Goal: Check status: Check status

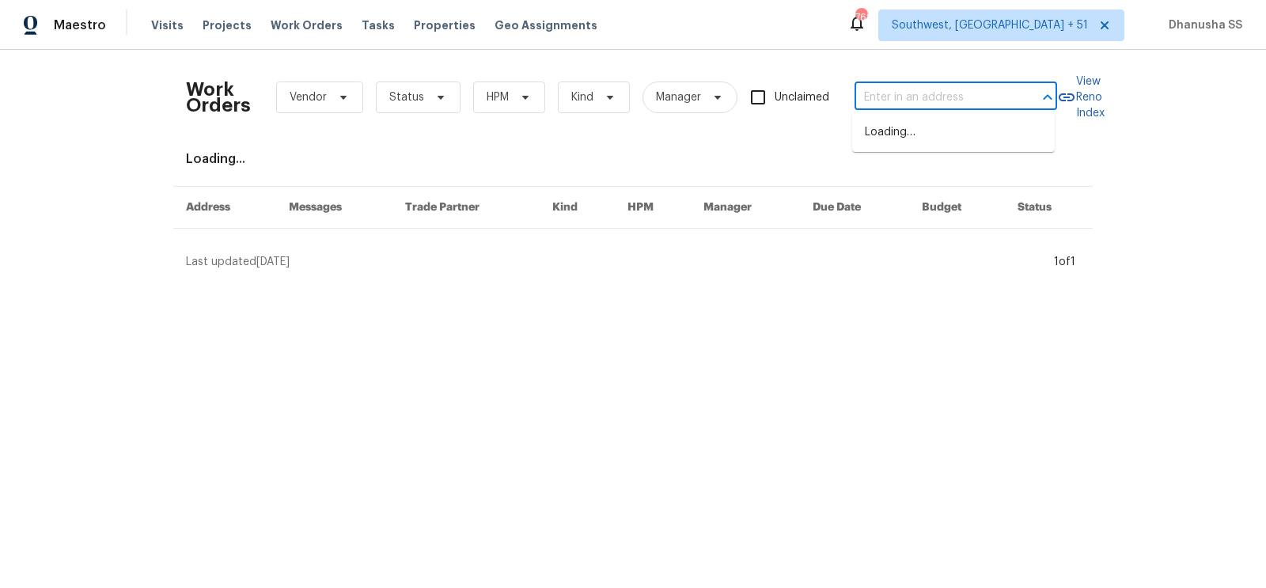
click at [971, 104] on input "text" at bounding box center [934, 97] width 158 height 25
paste input "[STREET_ADDRESS]"
type input "[STREET_ADDRESS]"
click at [932, 133] on li "[STREET_ADDRESS]" at bounding box center [953, 132] width 203 height 26
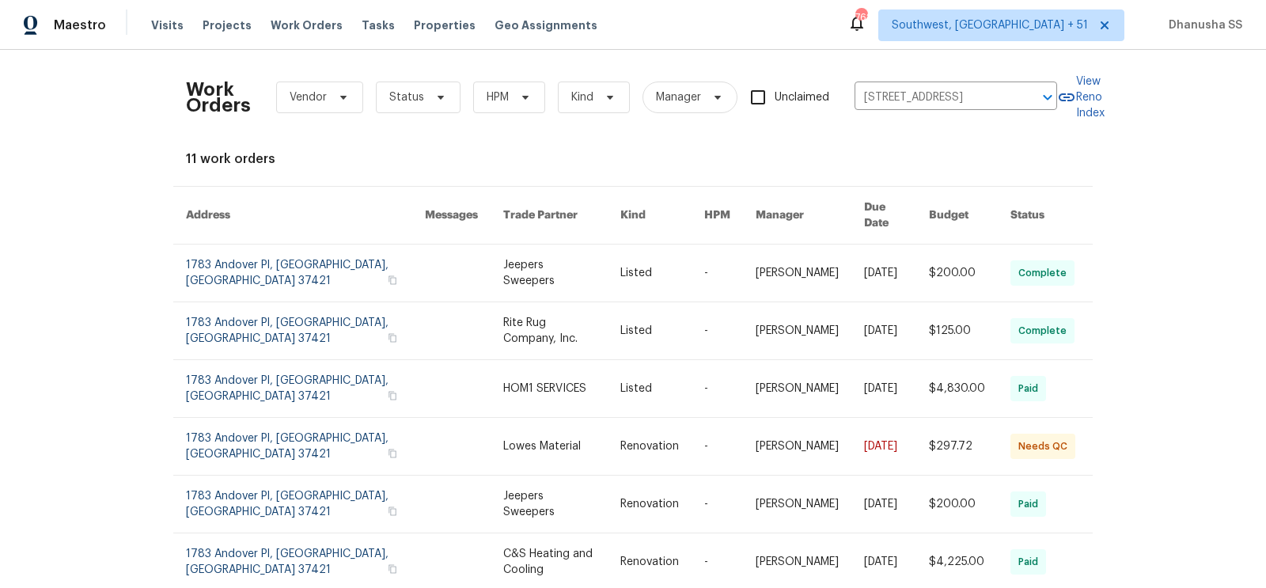
click at [590, 254] on link at bounding box center [561, 273] width 117 height 57
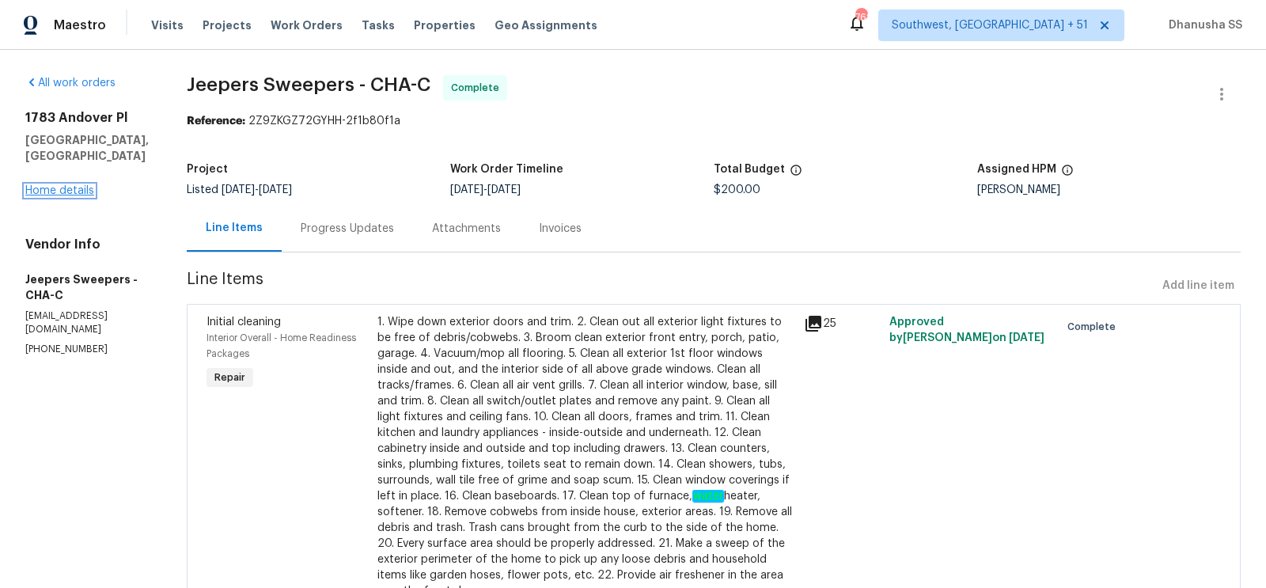
click at [72, 185] on link "Home details" at bounding box center [59, 190] width 69 height 11
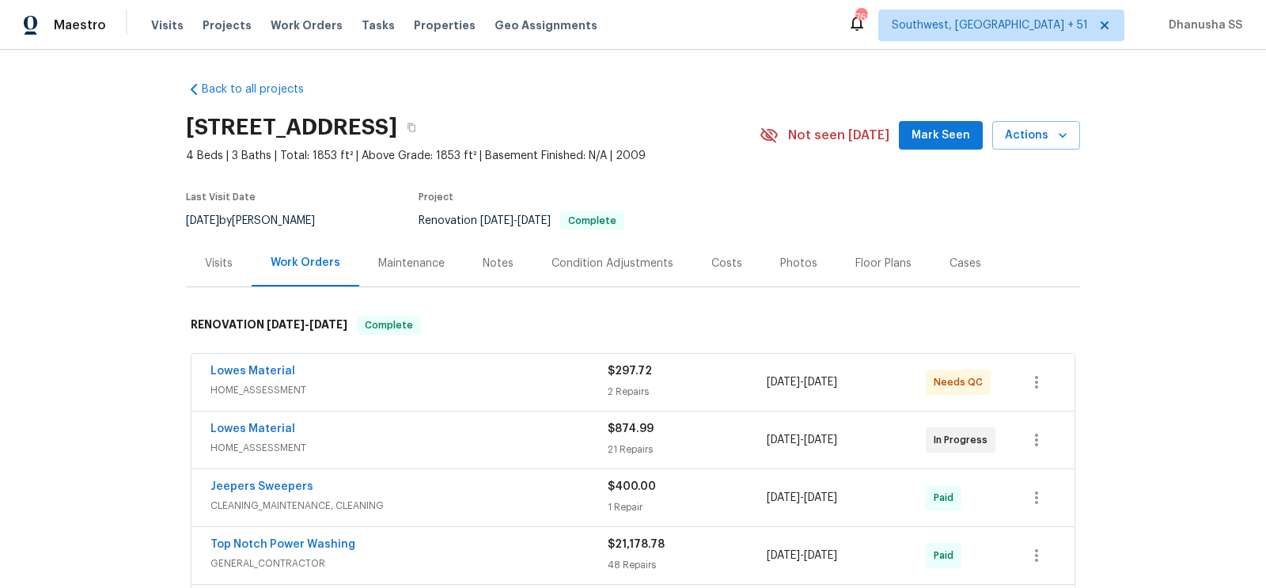
scroll to position [404, 0]
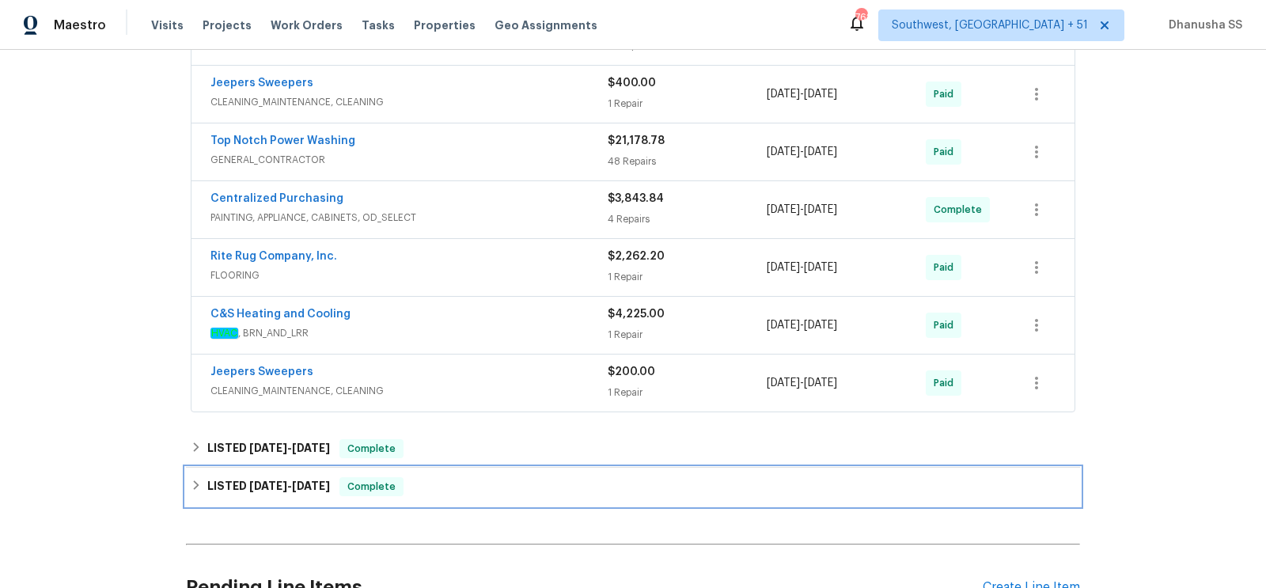
click at [460, 469] on div "LISTED [DATE] - [DATE] Complete" at bounding box center [633, 487] width 894 height 38
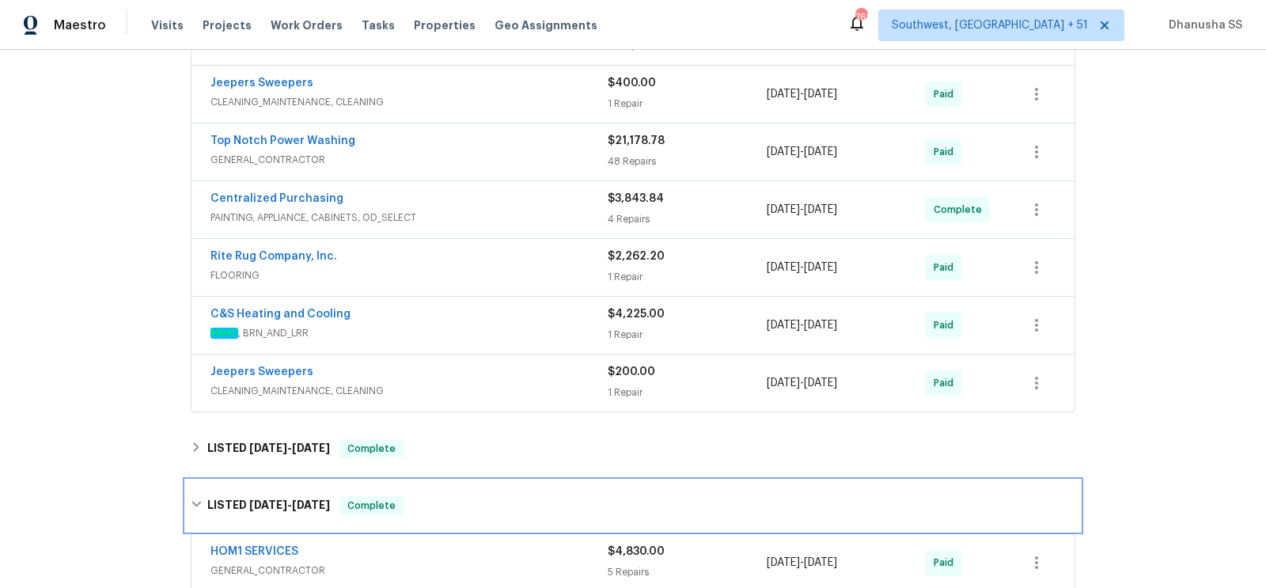
scroll to position [646, 0]
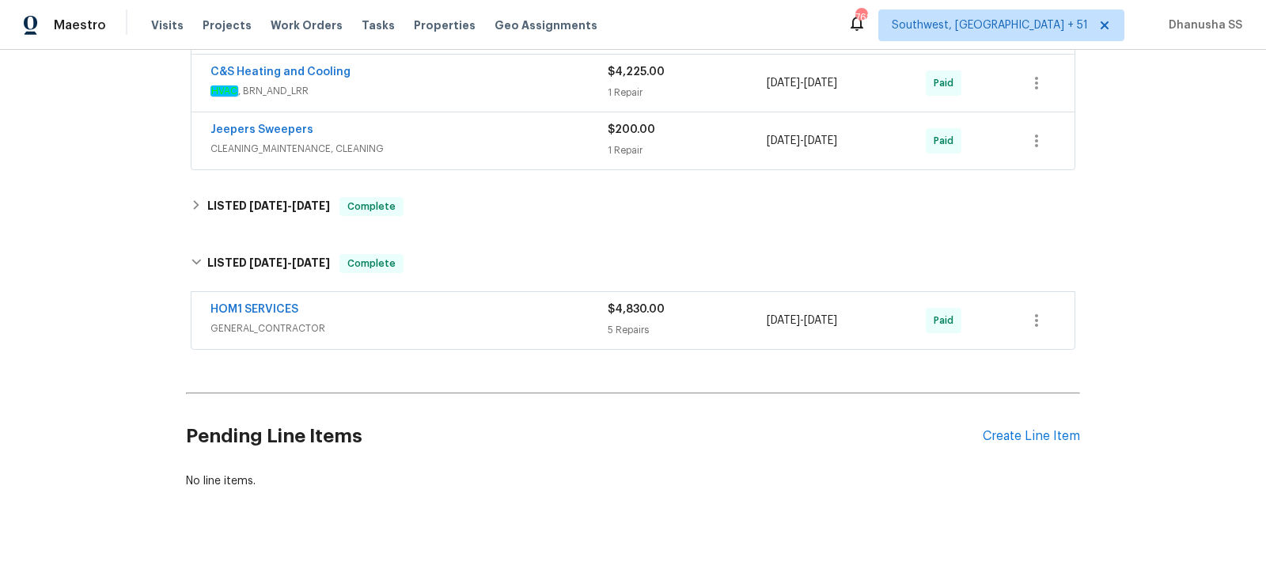
click at [500, 320] on span "GENERAL_CONTRACTOR" at bounding box center [408, 328] width 397 height 16
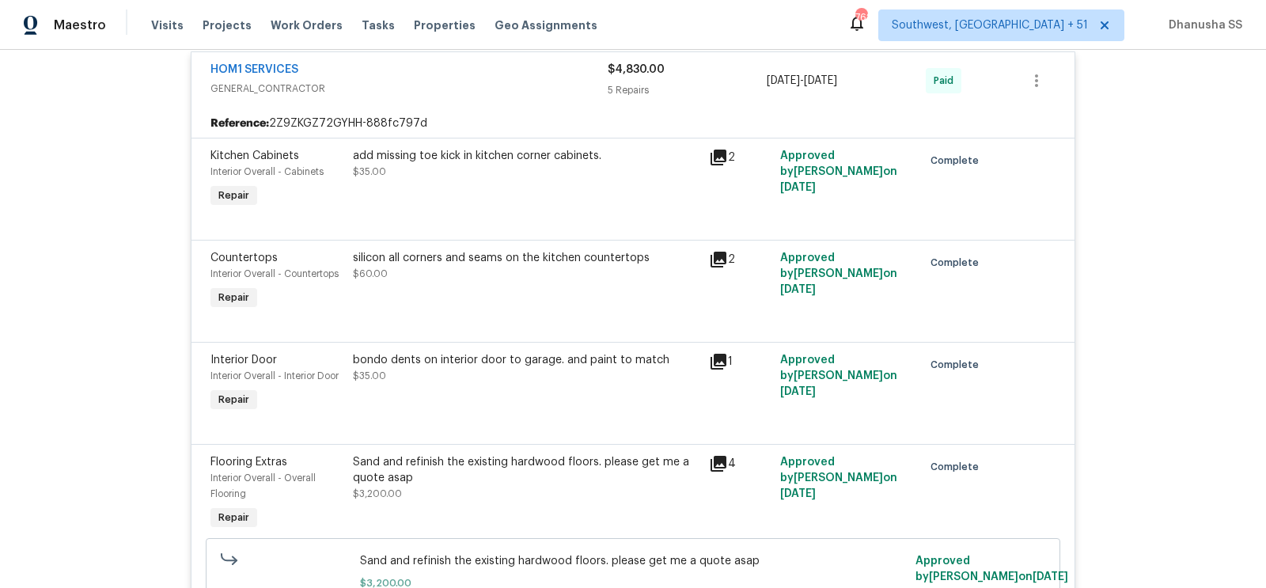
scroll to position [736, 0]
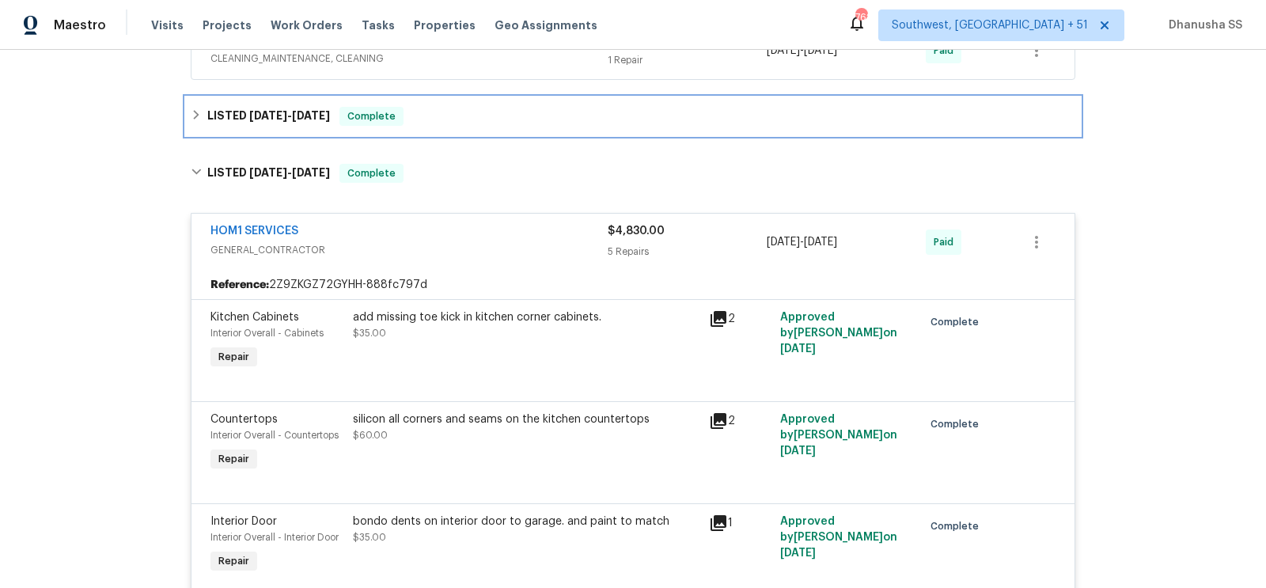
click at [471, 119] on div "LISTED [DATE] - [DATE] Complete" at bounding box center [633, 116] width 885 height 19
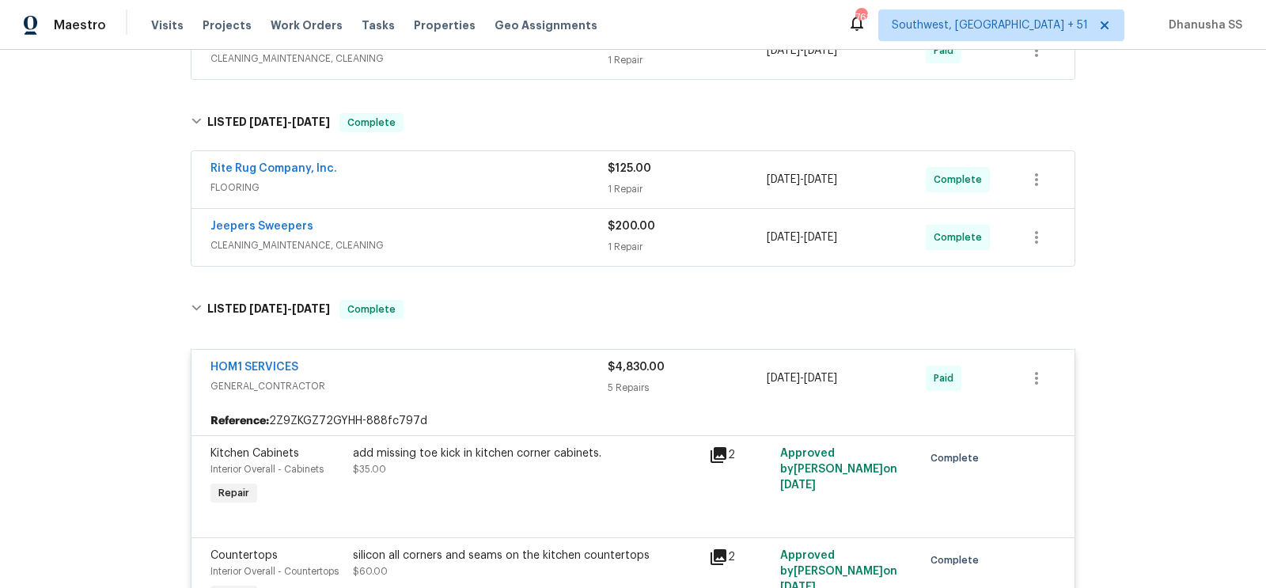
click at [516, 237] on span "CLEANING_MAINTENANCE, CLEANING" at bounding box center [408, 245] width 397 height 16
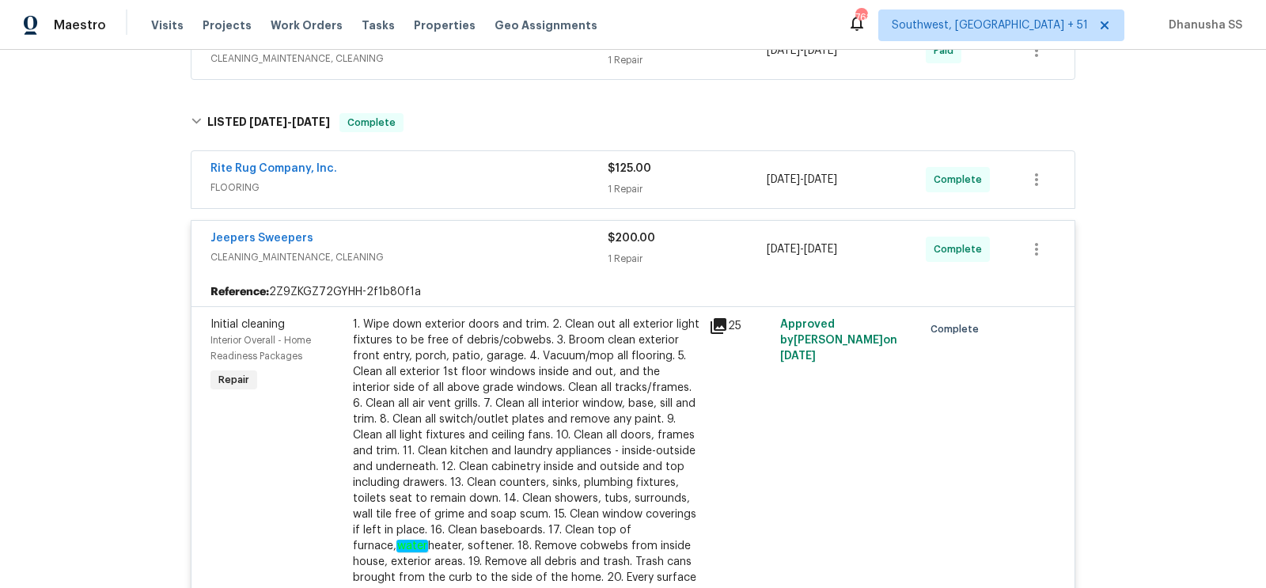
click at [524, 180] on span "FLOORING" at bounding box center [408, 188] width 397 height 16
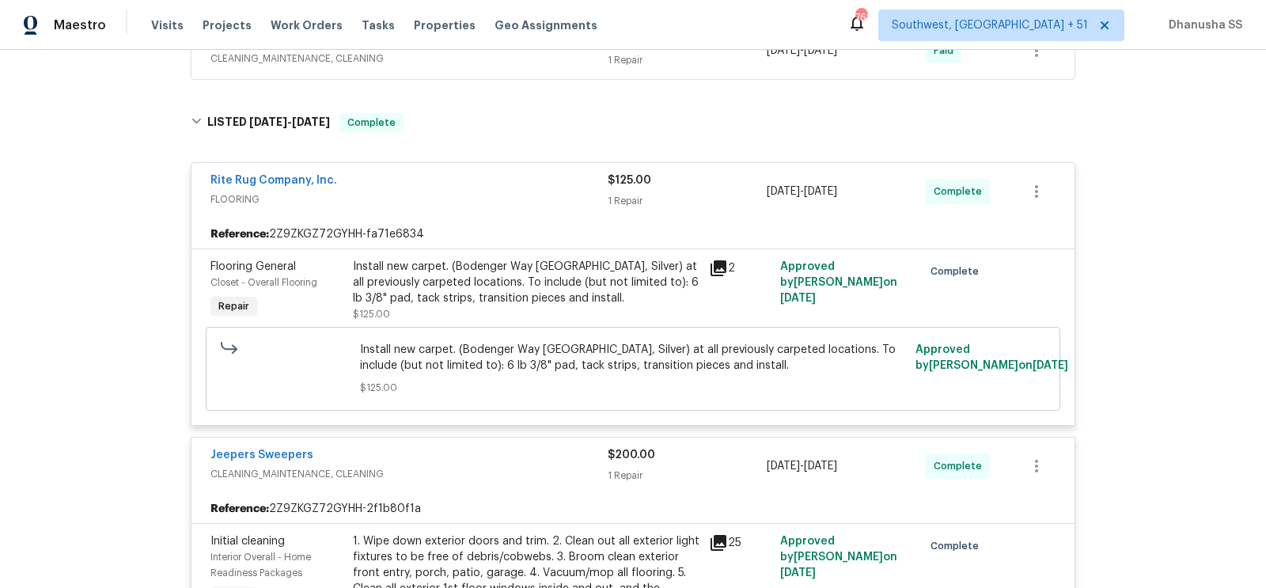
scroll to position [606, 0]
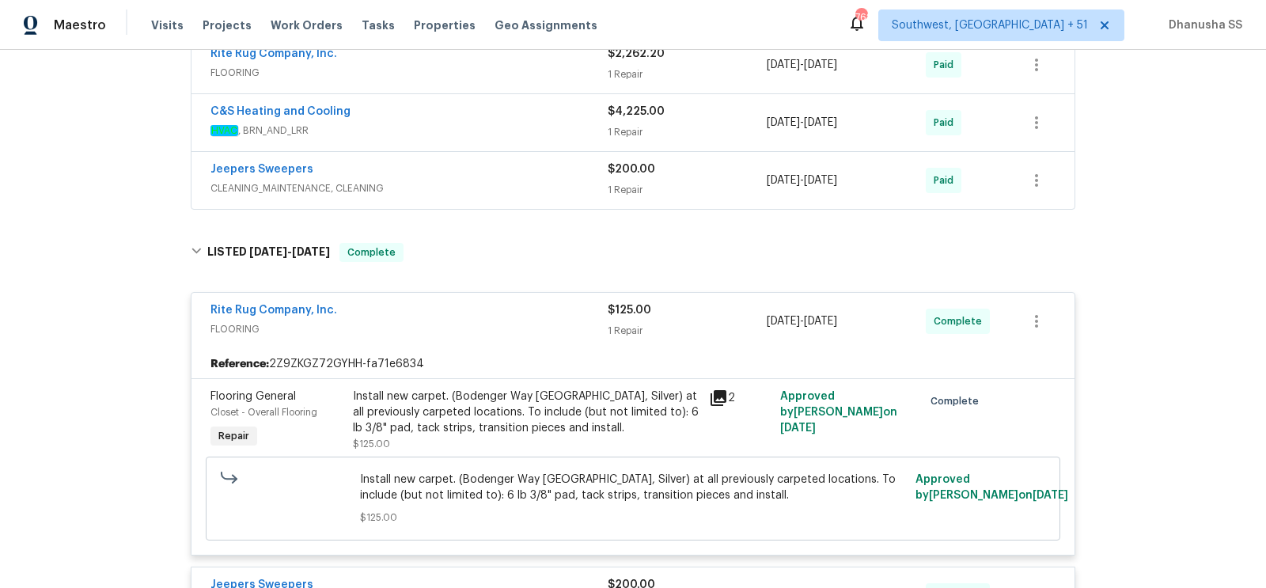
click at [499, 196] on div "Jeepers Sweepers CLEANING_MAINTENANCE, CLEANING $200.00 1 Repair [DATE] - [DATE…" at bounding box center [632, 180] width 883 height 57
click at [499, 182] on span "CLEANING_MAINTENANCE, CLEANING" at bounding box center [408, 188] width 397 height 16
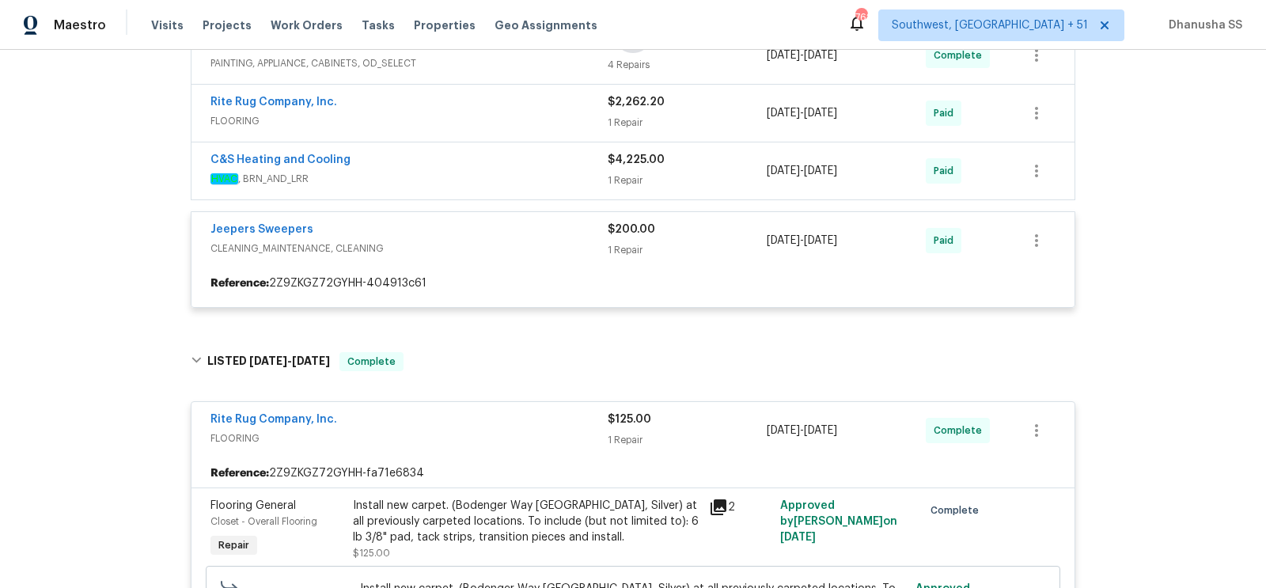
scroll to position [519, 0]
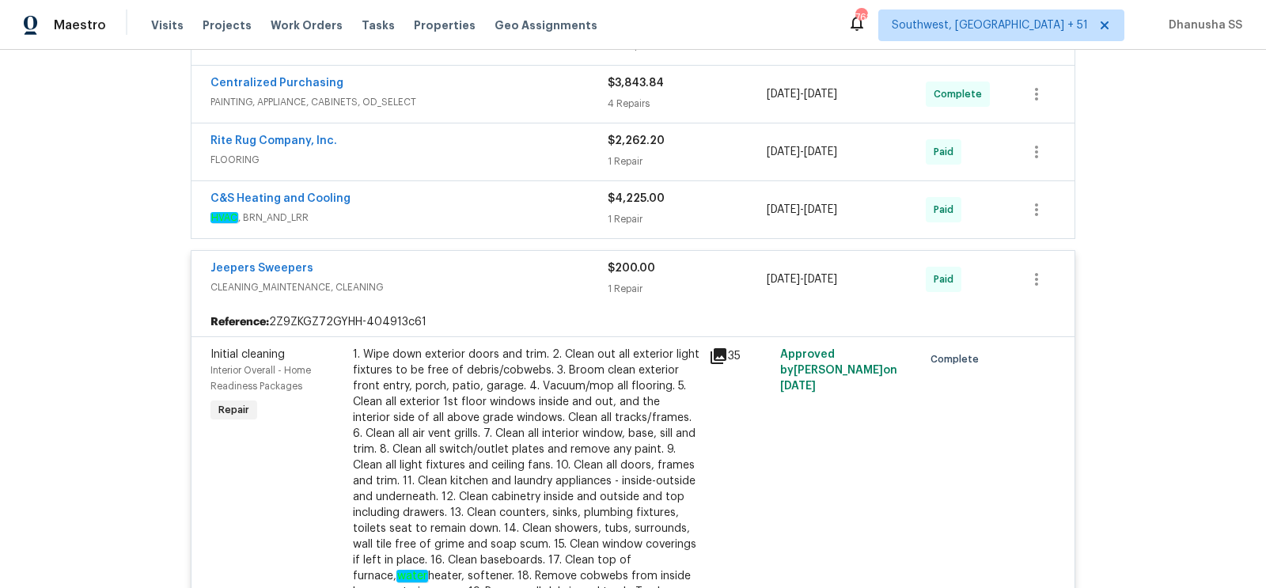
click at [514, 214] on span "HVAC , BRN_AND_LRR" at bounding box center [408, 218] width 397 height 16
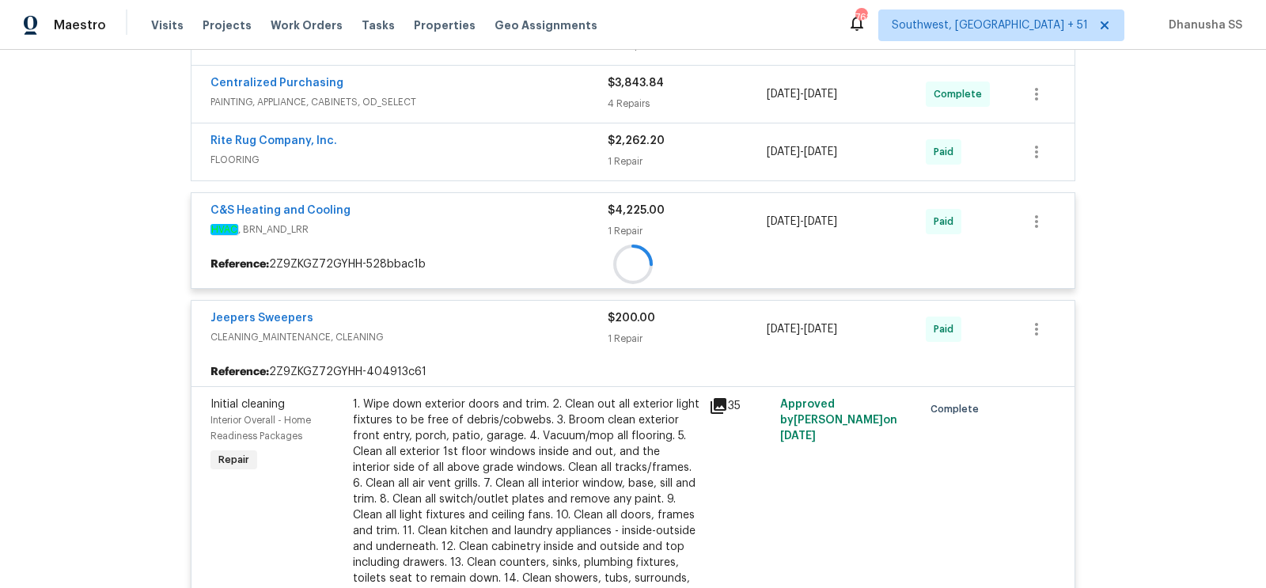
scroll to position [504, 0]
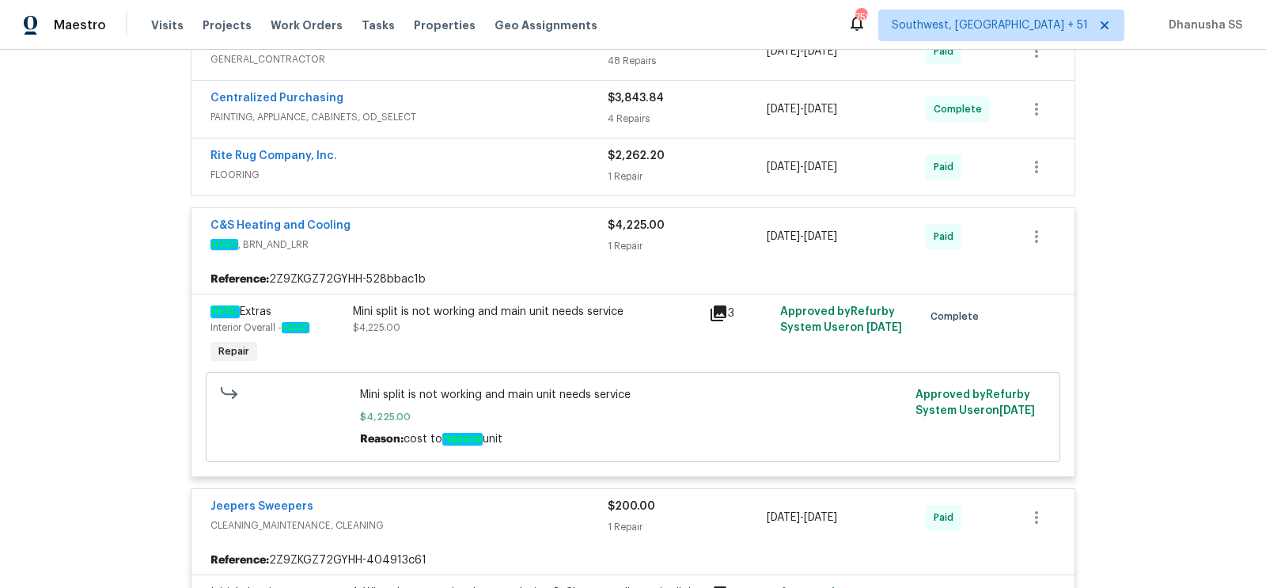
click at [441, 158] on div "Rite Rug Company, Inc." at bounding box center [408, 157] width 397 height 19
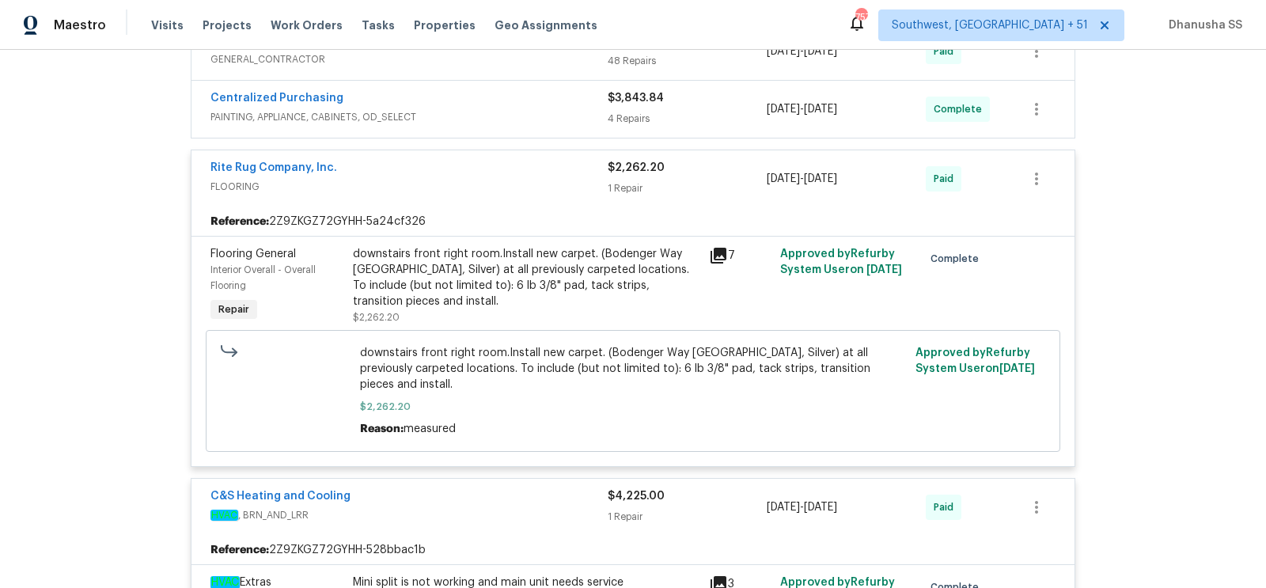
scroll to position [454, 0]
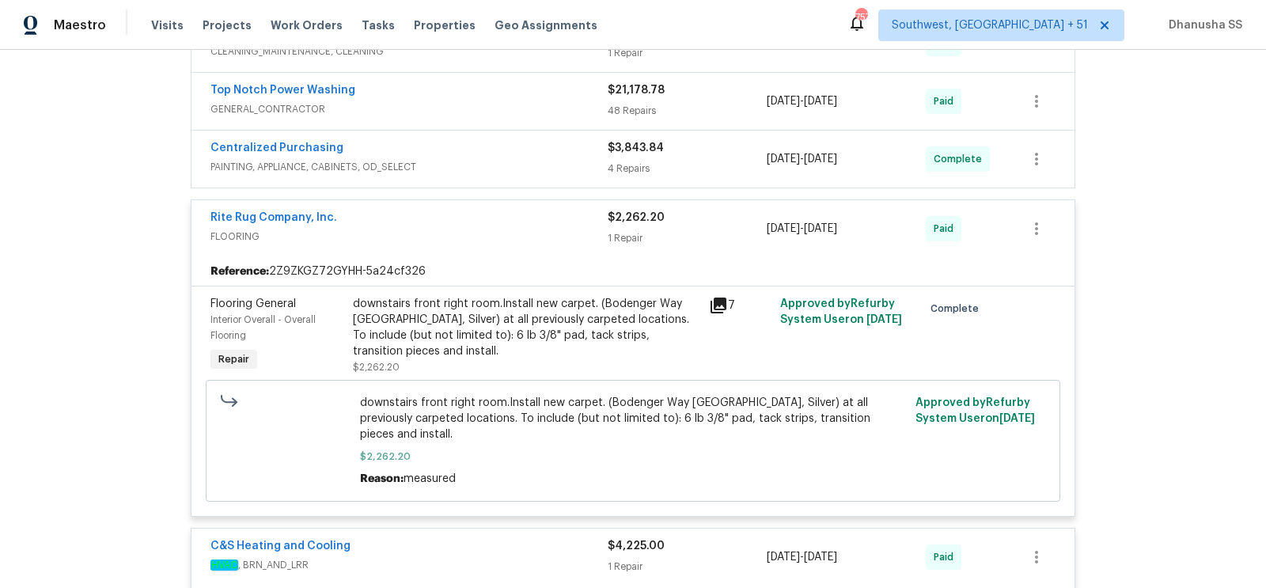
click at [543, 163] on span "PAINTING, APPLIANCE, CABINETS, OD_SELECT" at bounding box center [408, 167] width 397 height 16
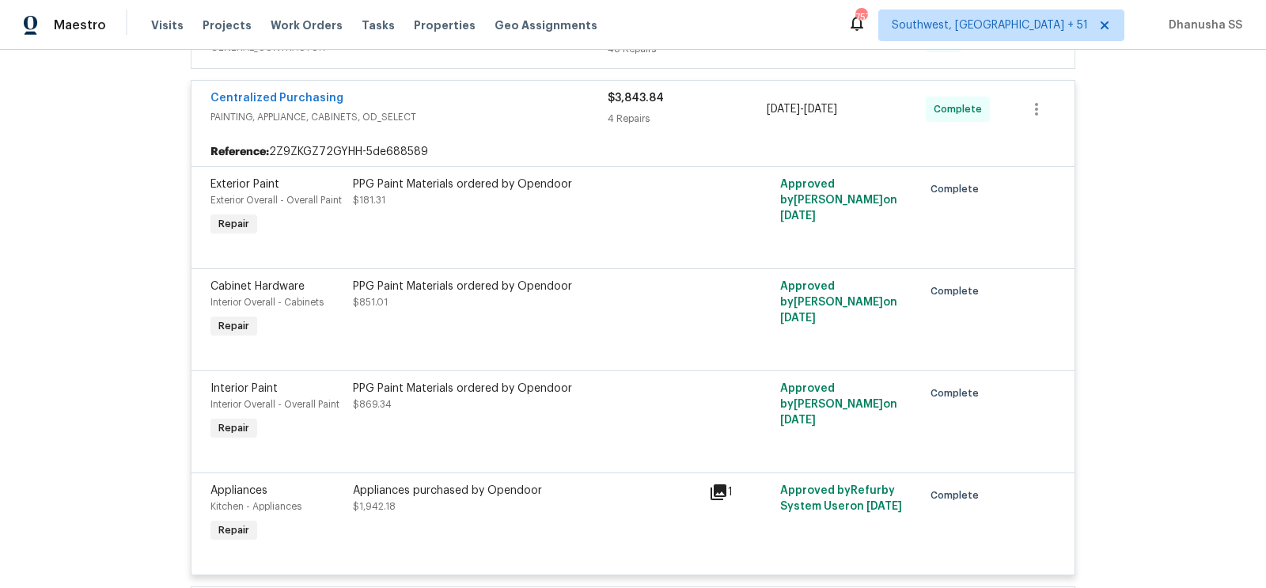
scroll to position [415, 0]
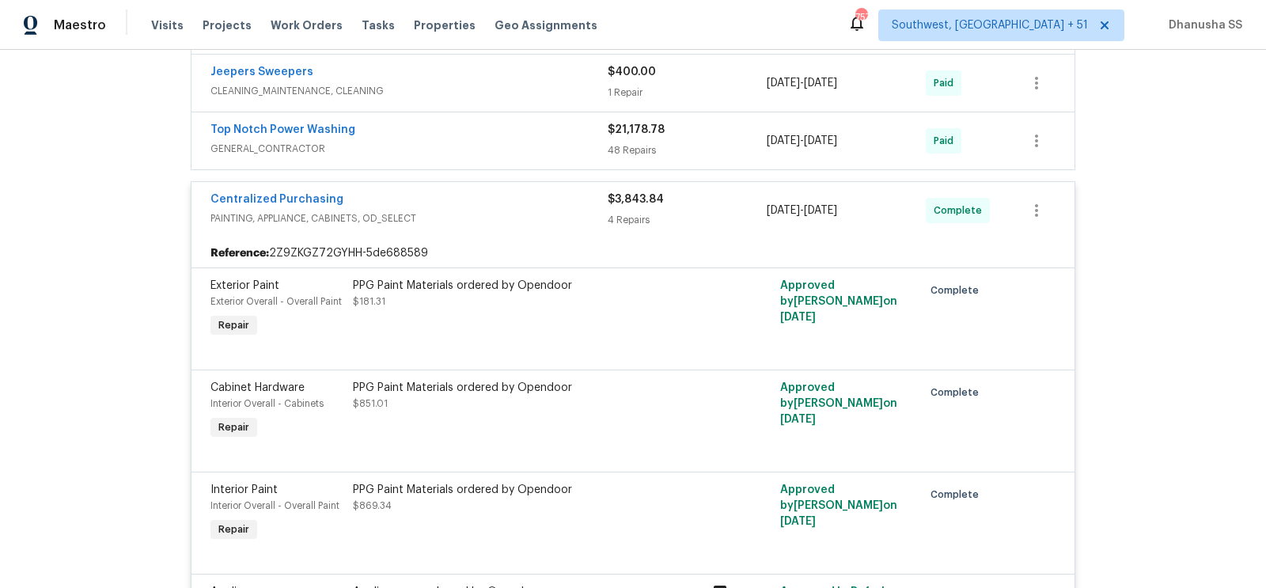
click at [502, 159] on div "Top Notch Power Washing GENERAL_CONTRACTOR $21,178.78 48 Repairs [DATE] - [DATE…" at bounding box center [632, 140] width 883 height 57
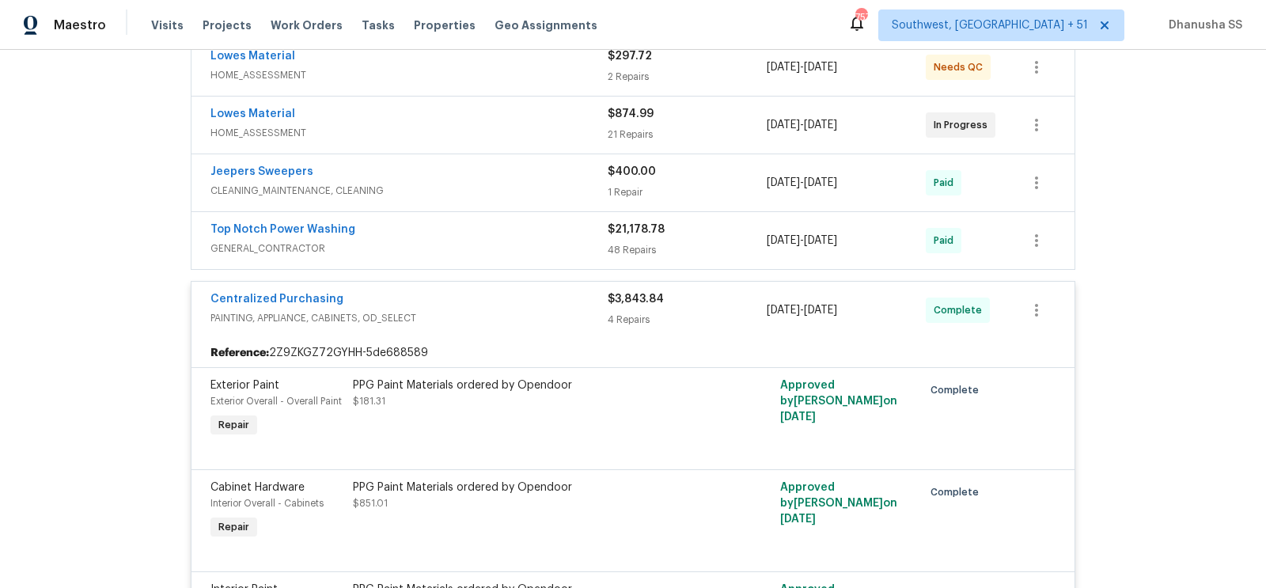
click at [524, 179] on div "Jeepers Sweepers" at bounding box center [408, 173] width 397 height 19
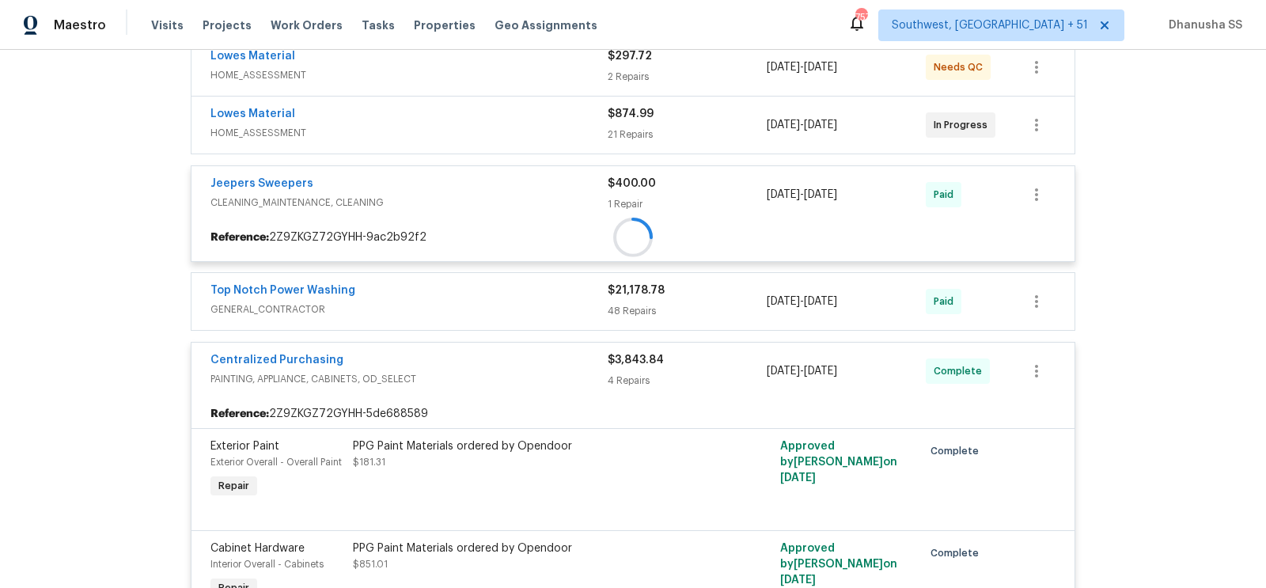
scroll to position [267, 0]
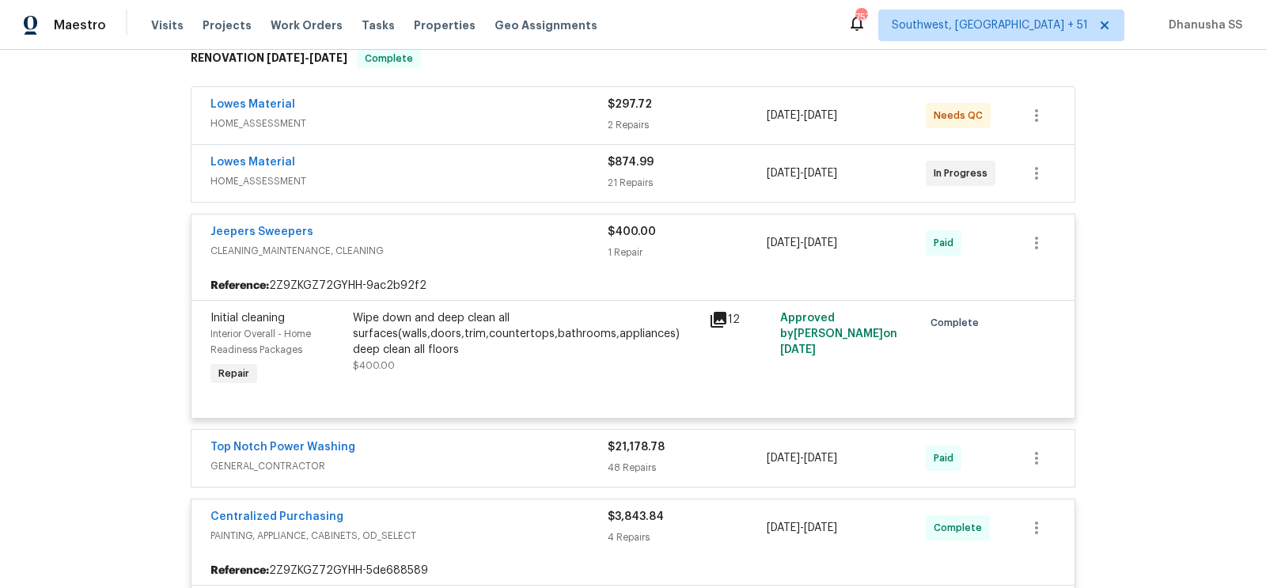
click at [552, 184] on span "HOME_ASSESSMENT" at bounding box center [408, 181] width 397 height 16
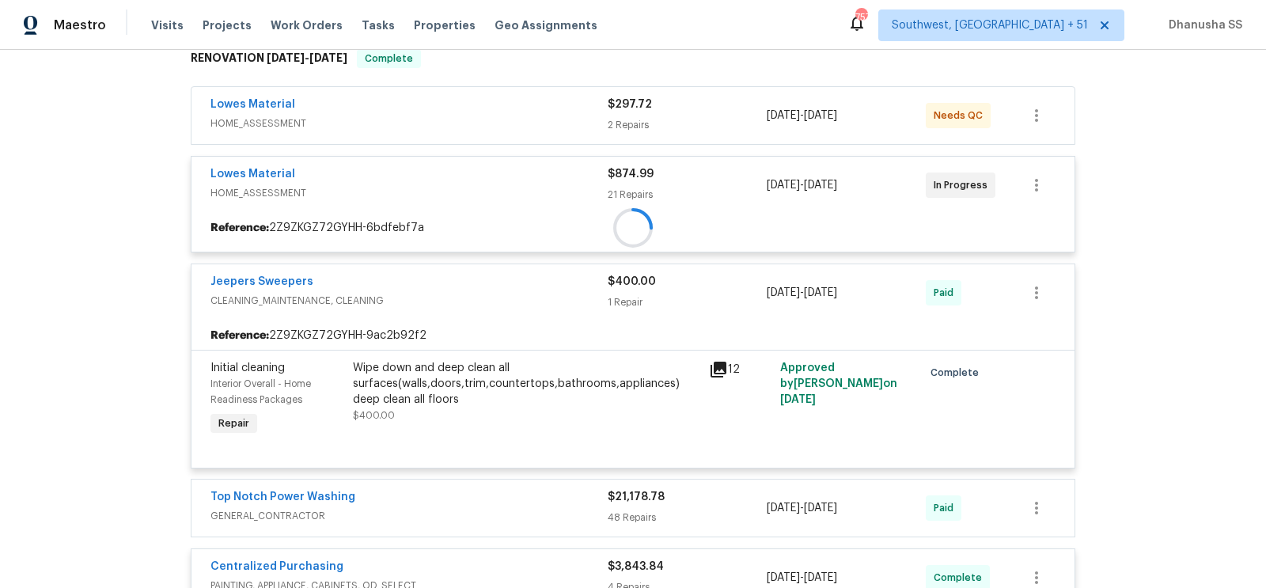
scroll to position [240, 0]
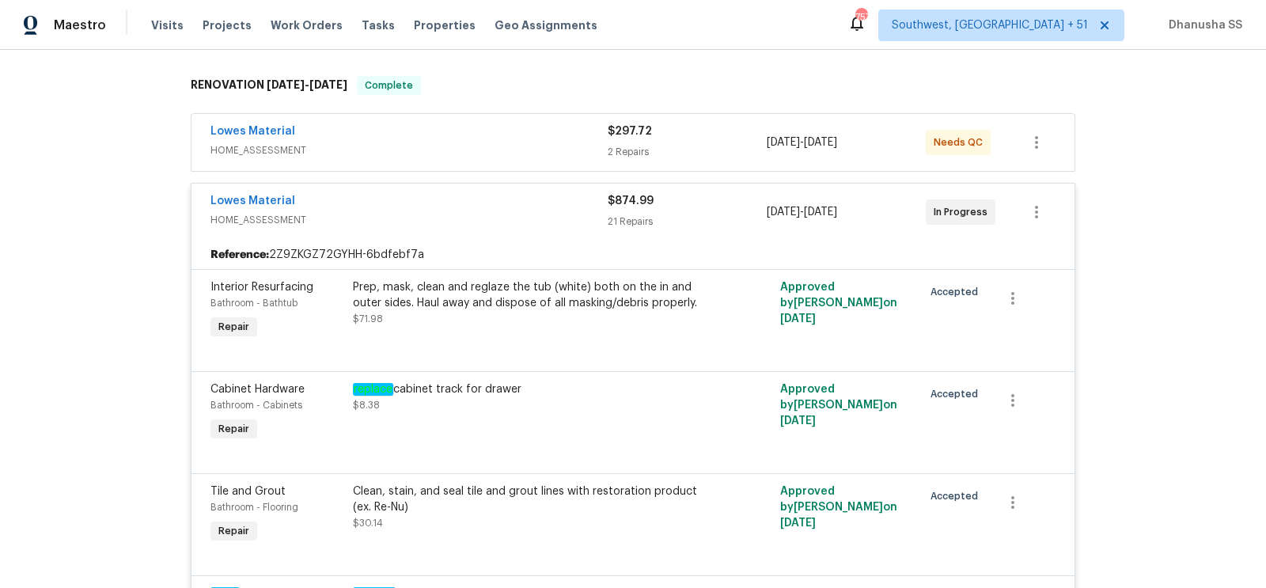
click at [546, 138] on div "Lowes Material" at bounding box center [408, 132] width 397 height 19
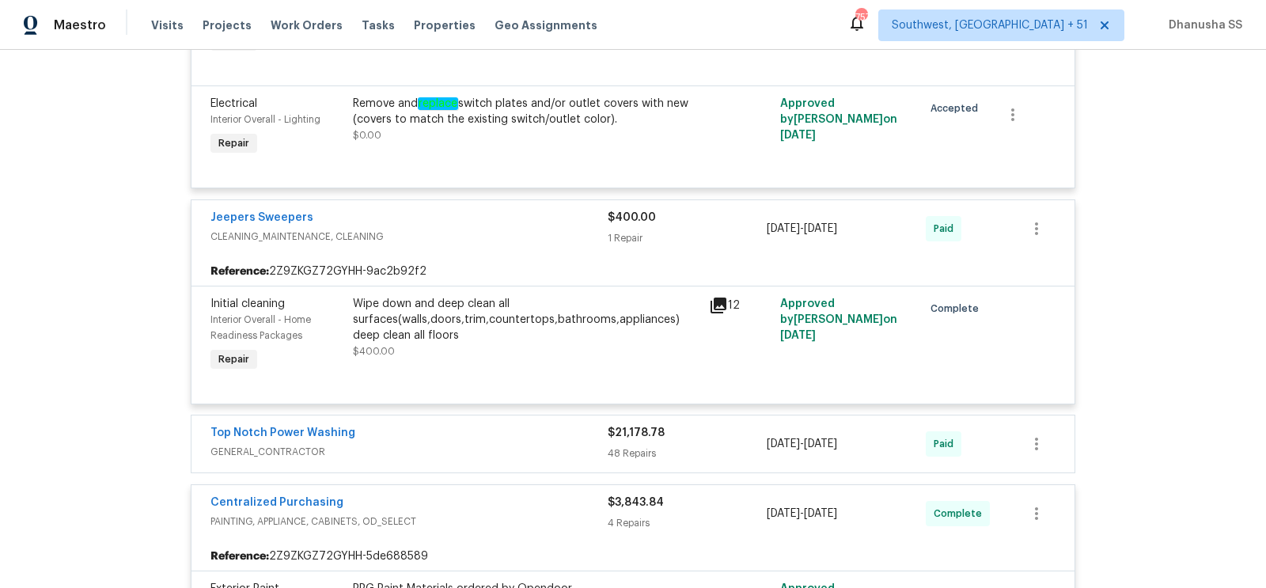
scroll to position [3089, 0]
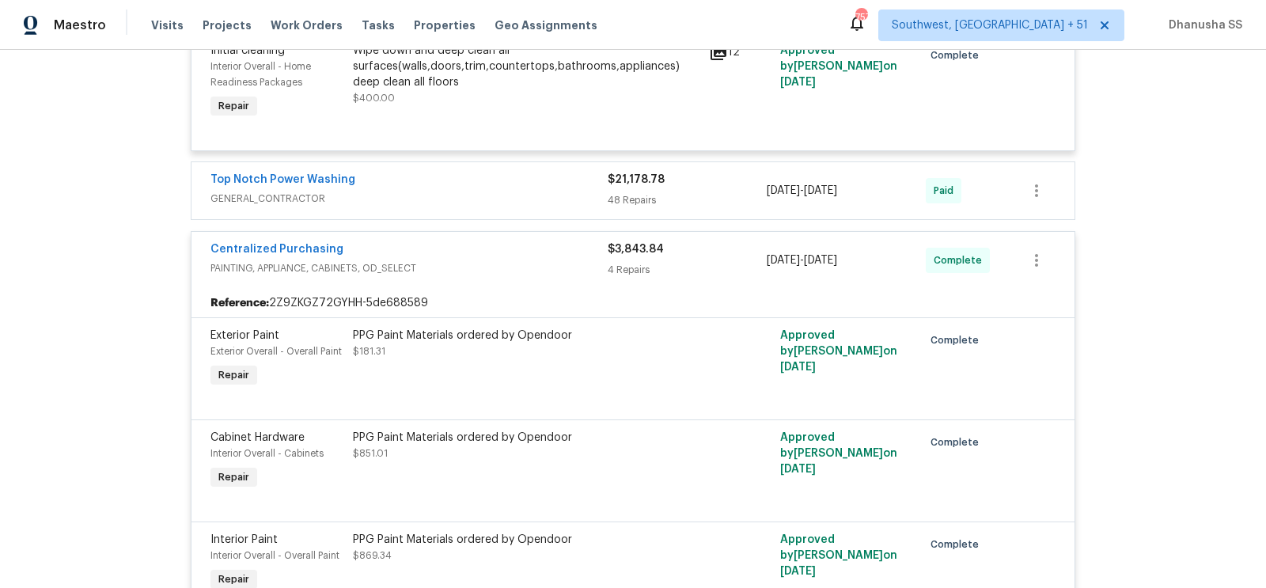
click at [526, 202] on span "GENERAL_CONTRACTOR" at bounding box center [408, 199] width 397 height 16
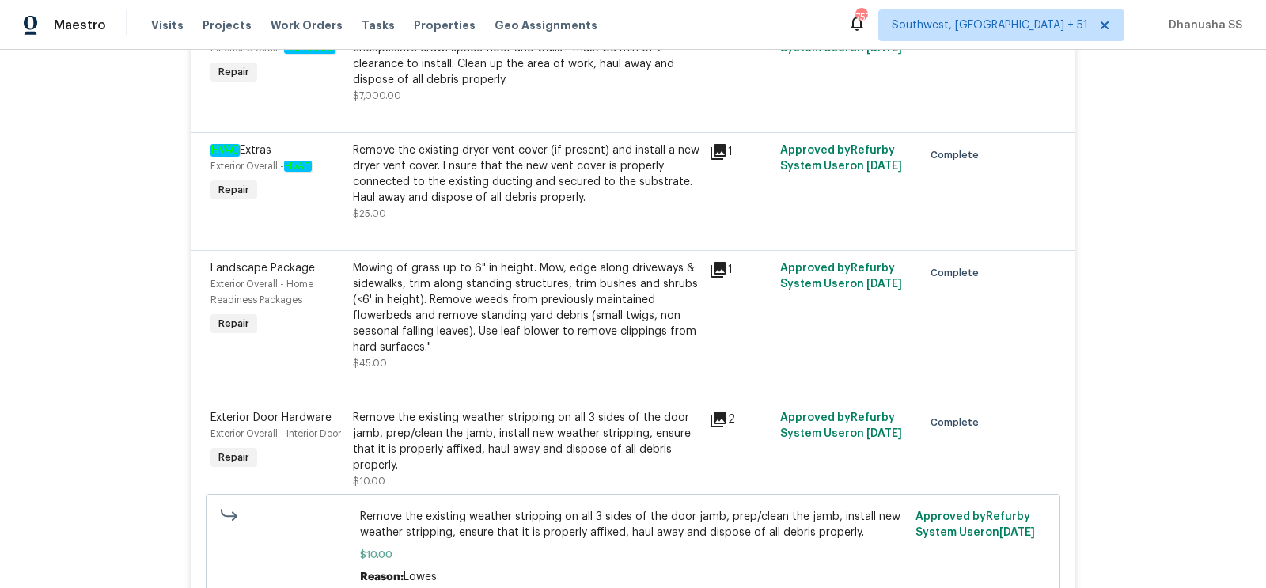
scroll to position [4769, 0]
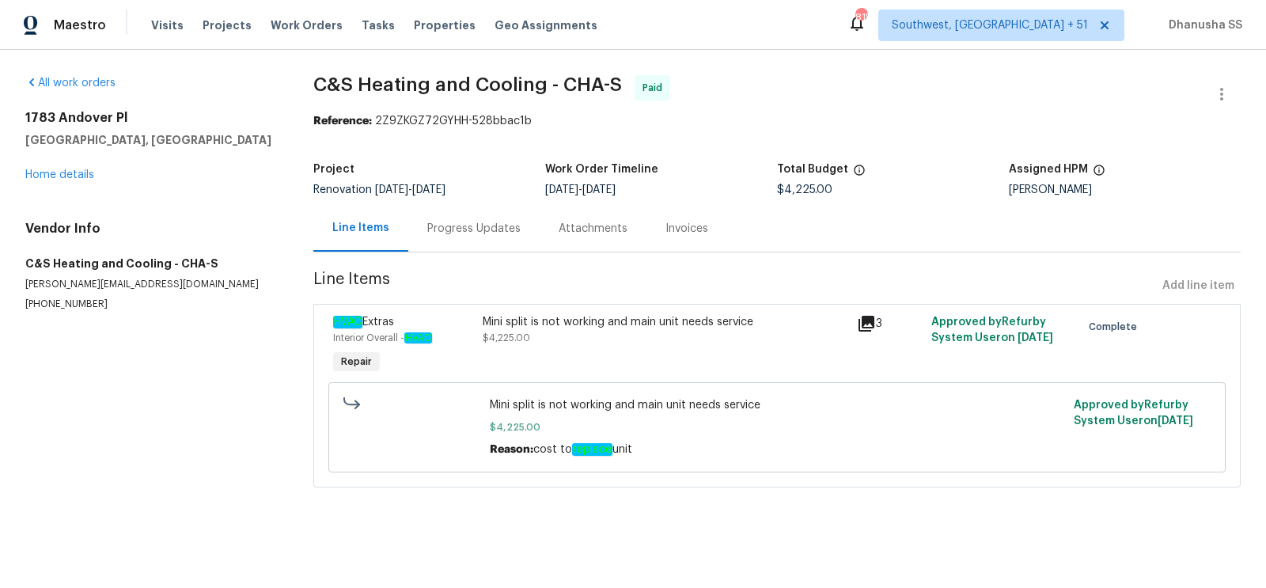
click at [464, 233] on div "Progress Updates" at bounding box center [473, 229] width 93 height 16
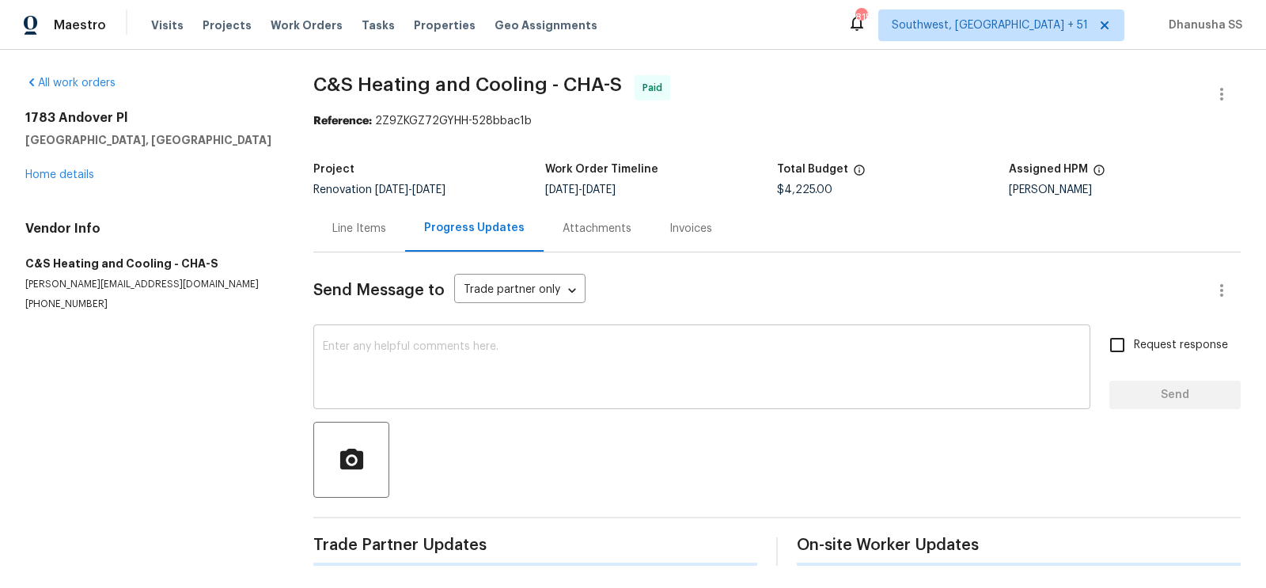
scroll to position [313, 0]
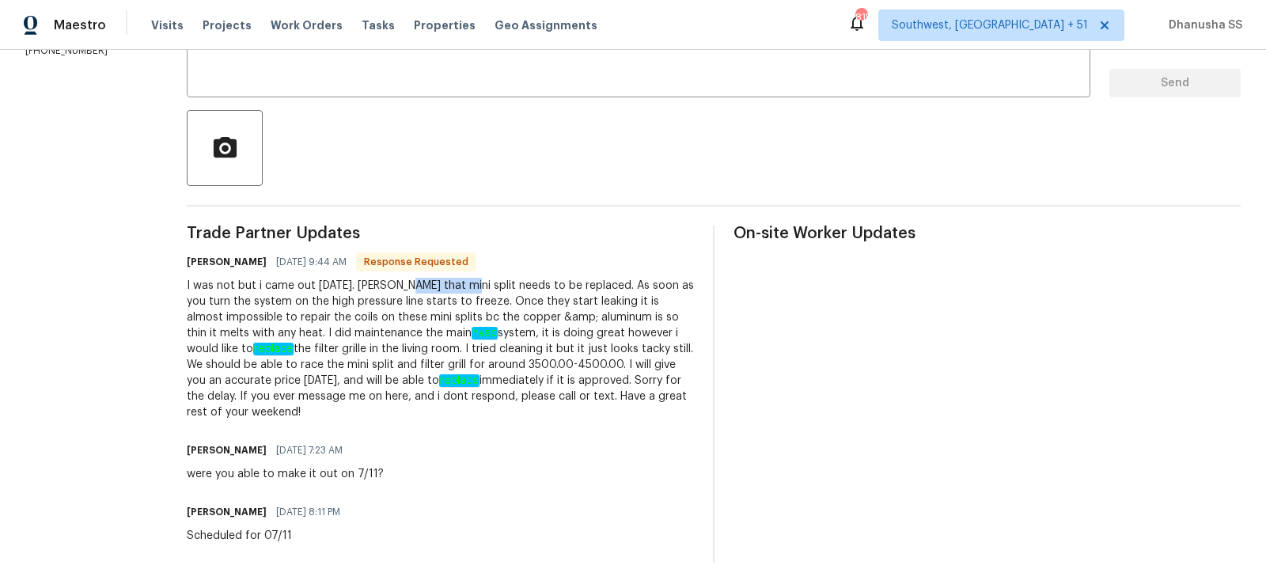
drag, startPoint x: 469, startPoint y: 283, endPoint x: 523, endPoint y: 281, distance: 53.9
click at [523, 281] on div "I was not but i came out today. Corey that mini split needs to be replaced. As …" at bounding box center [440, 349] width 507 height 142
copy div "mini split"
click at [480, 377] on em "replace" at bounding box center [459, 380] width 40 height 13
drag, startPoint x: 470, startPoint y: 287, endPoint x: 532, endPoint y: 281, distance: 62.0
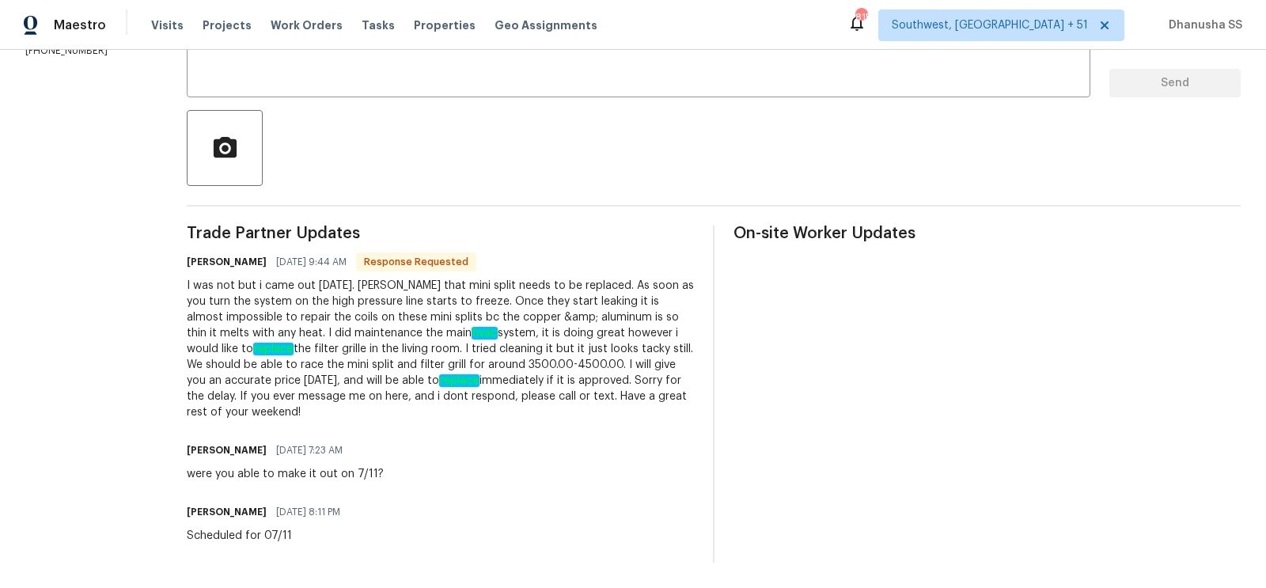
click at [532, 281] on div "I was not but i came out today. Corey that mini split needs to be replaced. As …" at bounding box center [440, 349] width 507 height 142
drag, startPoint x: 472, startPoint y: 285, endPoint x: 518, endPoint y: 282, distance: 46.8
click at [518, 282] on div "I was not but i came out today. Corey that mini split needs to be replaced. As …" at bounding box center [440, 349] width 507 height 142
copy div "mini split"
click at [609, 434] on div "Trade Partner Updates Christopher Lane 07/13/2025 9:44 AM Response Requested I …" at bounding box center [440, 394] width 507 height 337
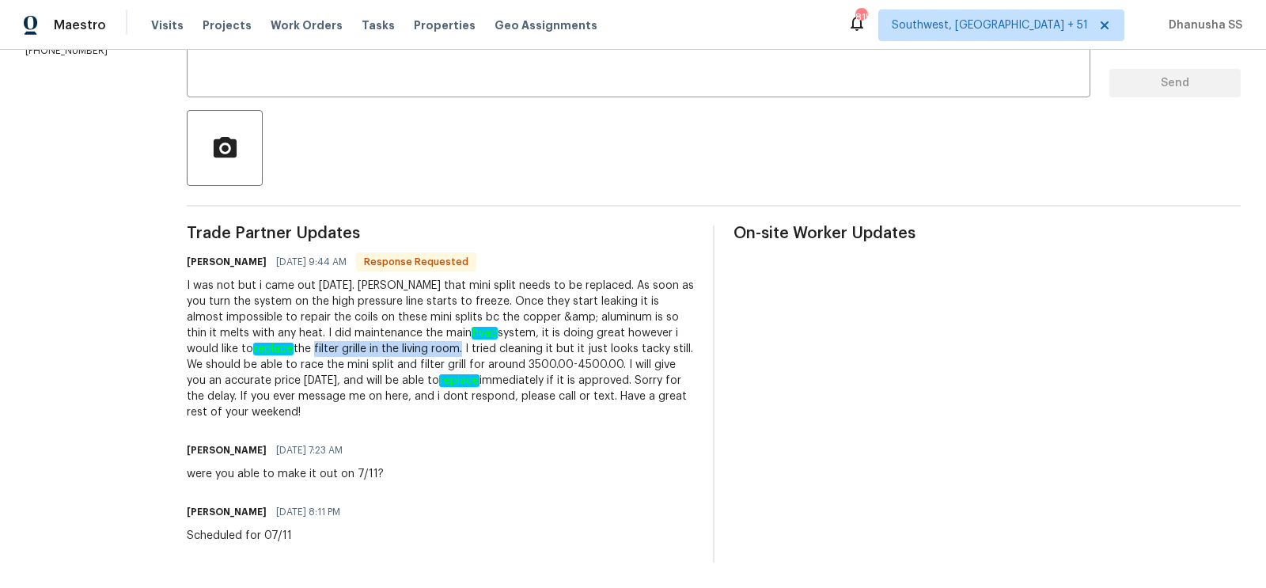
drag, startPoint x: 433, startPoint y: 351, endPoint x: 582, endPoint y: 355, distance: 149.6
click at [582, 355] on div "I was not but i came out today. Corey that mini split needs to be replaced. As …" at bounding box center [440, 349] width 507 height 142
copy div "filter grille in the living room"
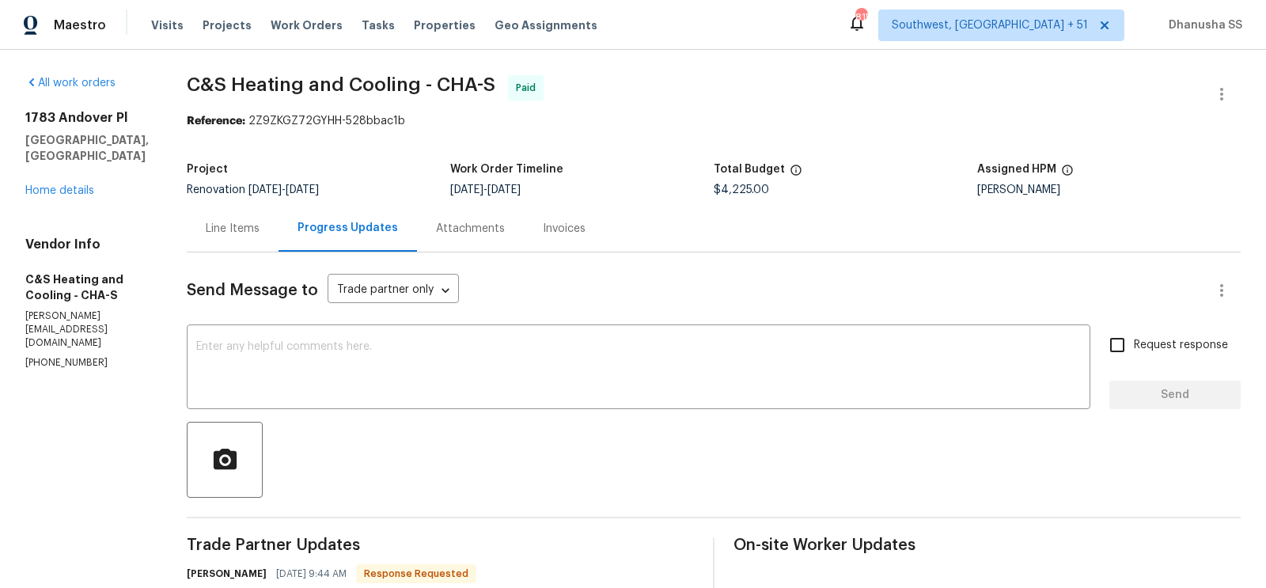
click at [279, 237] on div "Line Items" at bounding box center [233, 228] width 92 height 47
